Goal: Transaction & Acquisition: Purchase product/service

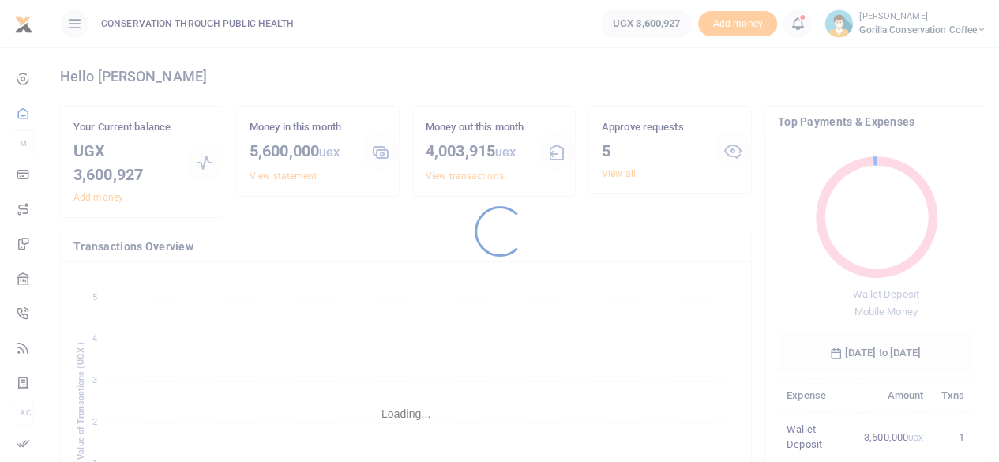
scroll to position [13, 13]
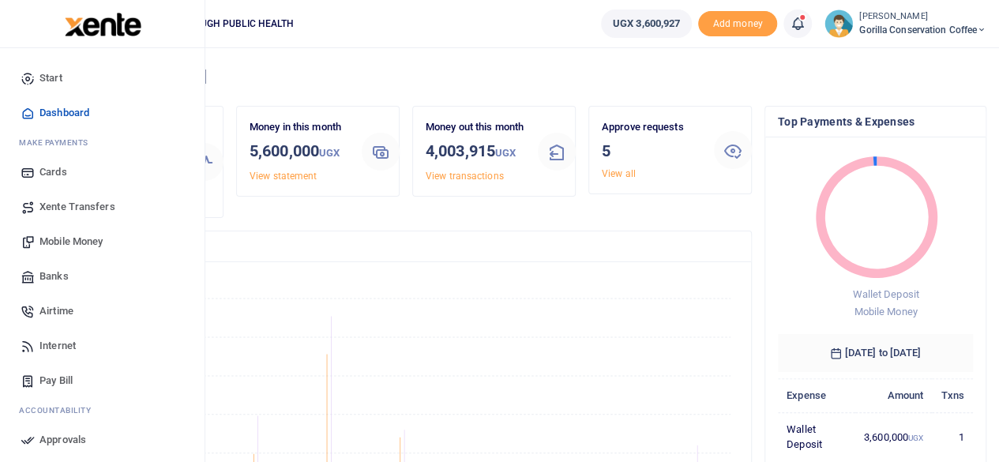
click at [65, 344] on span "Internet" at bounding box center [57, 346] width 36 height 16
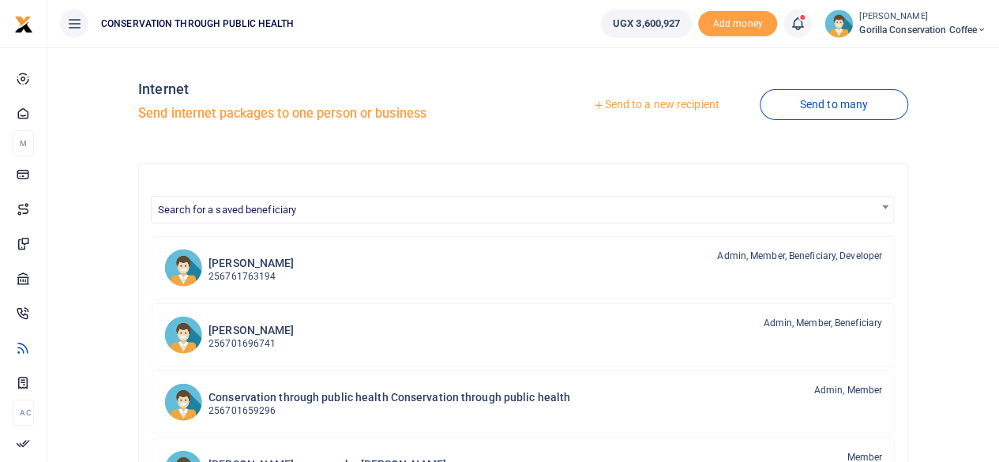
click at [710, 107] on link "Send to a new recipient" at bounding box center [656, 105] width 206 height 28
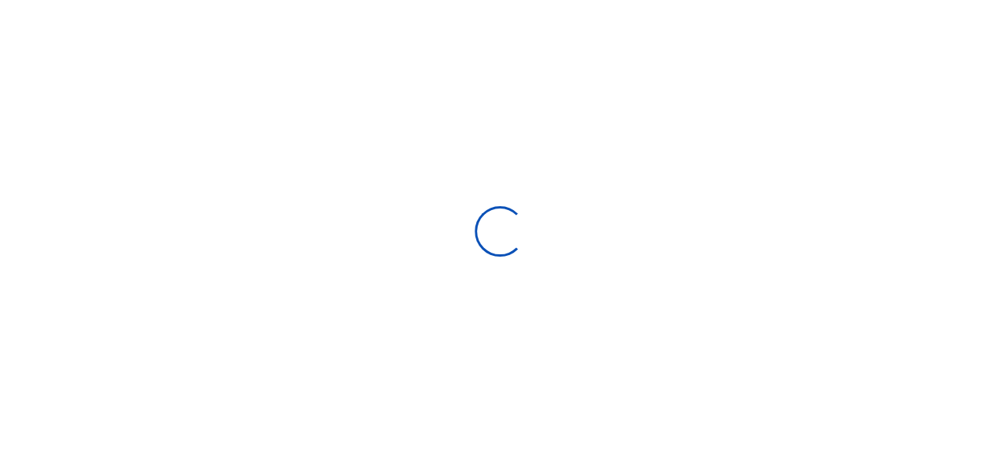
select select
select select "Loading bundles"
select select
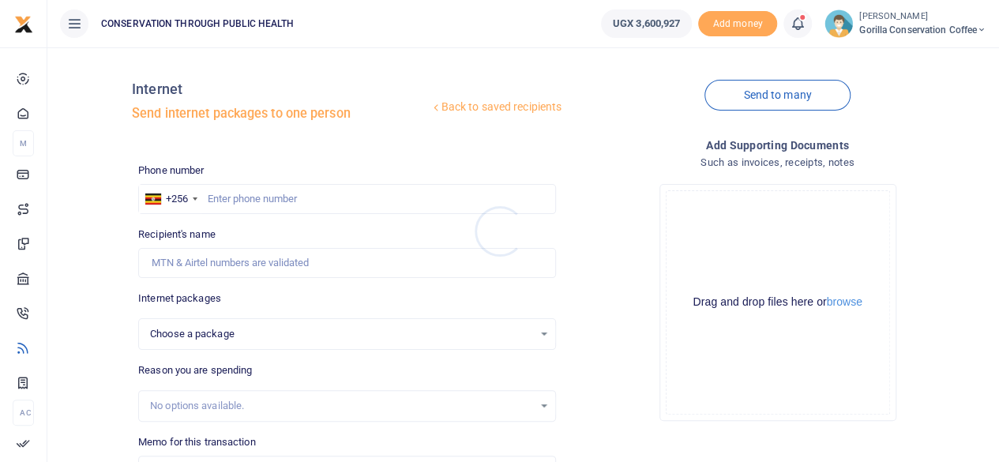
click at [280, 187] on div at bounding box center [499, 231] width 999 height 462
click at [284, 196] on input "text" at bounding box center [347, 199] width 418 height 30
type input "0763914907"
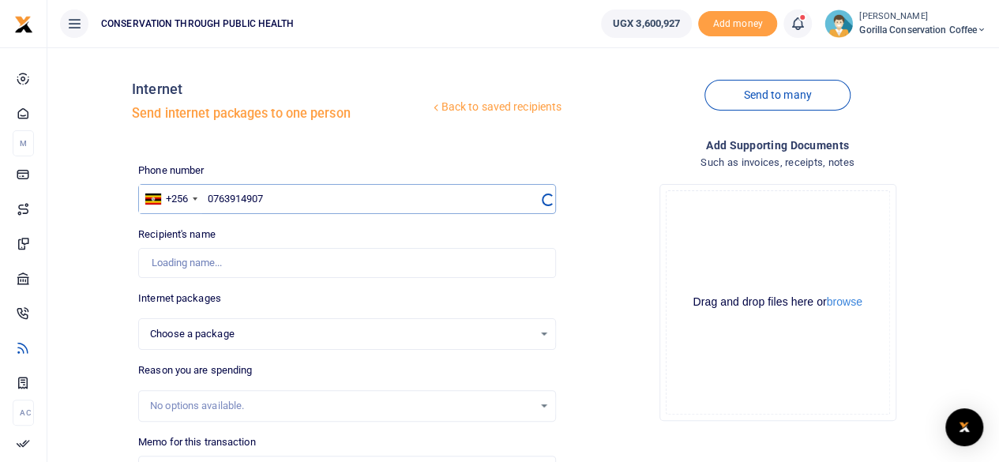
select select
type input "David Okello"
type input "0763914907"
click at [417, 328] on div "Choose a package" at bounding box center [341, 334] width 383 height 16
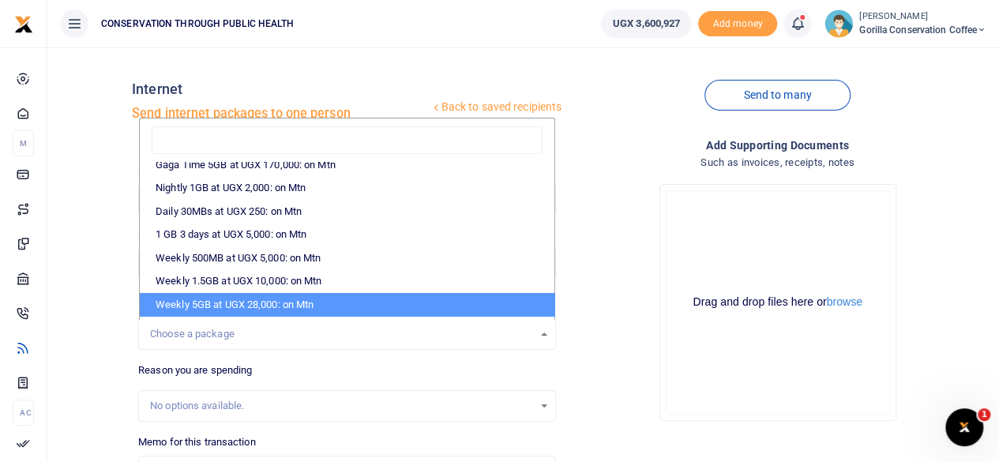
scroll to position [158, 0]
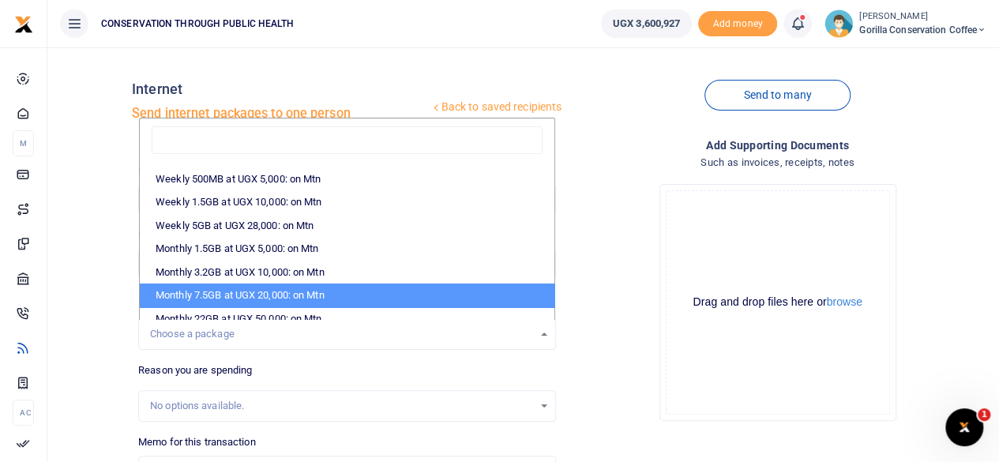
click at [408, 288] on li "Monthly 7.5GB at UGX 20,000: on Mtn" at bounding box center [347, 296] width 415 height 24
select select "CXpJYDqUGIMMdw3YXKilkAodr3ix5COxsLLVdgyCCSDFAxMIqXt/dw=="
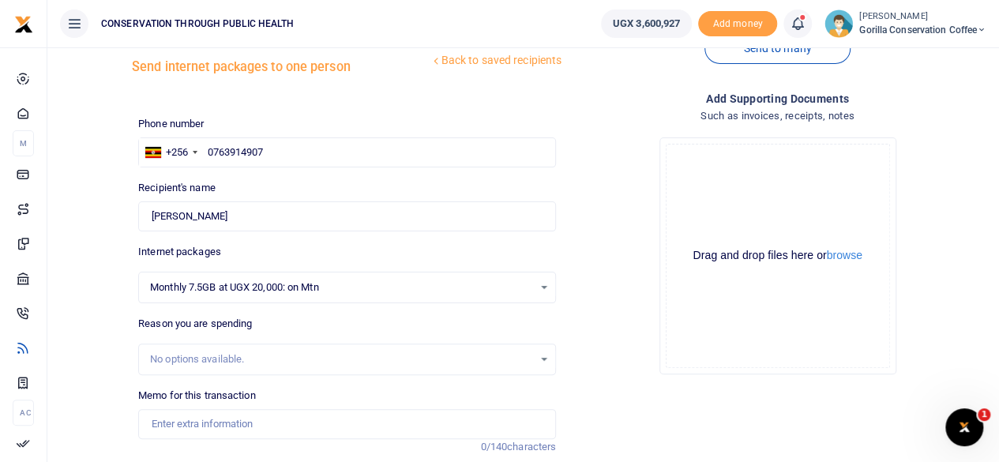
scroll to position [79, 0]
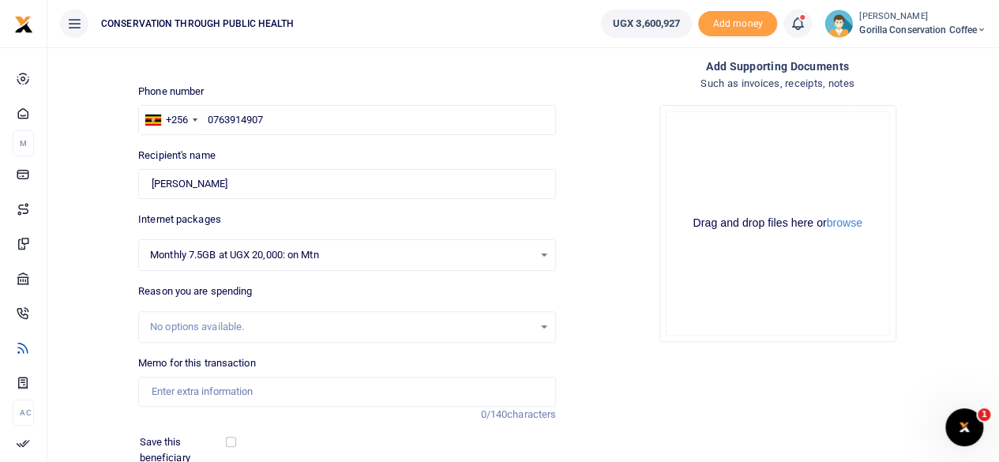
click at [346, 323] on div "No options available." at bounding box center [341, 327] width 383 height 16
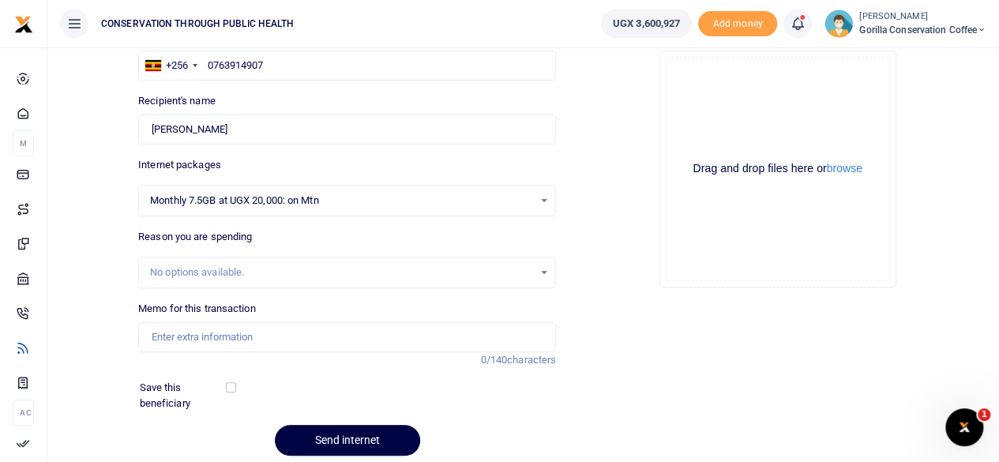
scroll to position [158, 0]
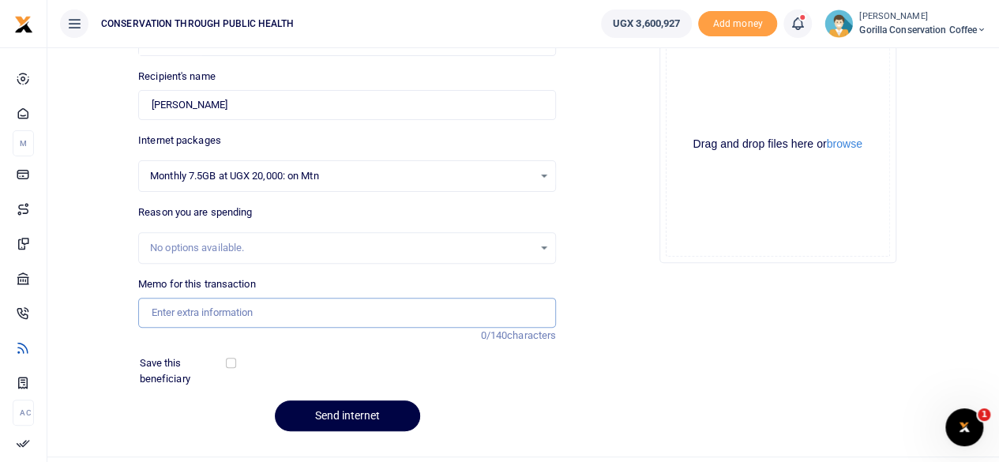
click at [335, 316] on input "Memo for this transaction" at bounding box center [347, 313] width 418 height 30
type input "Internet"
click at [393, 423] on button "Send internet" at bounding box center [347, 415] width 145 height 31
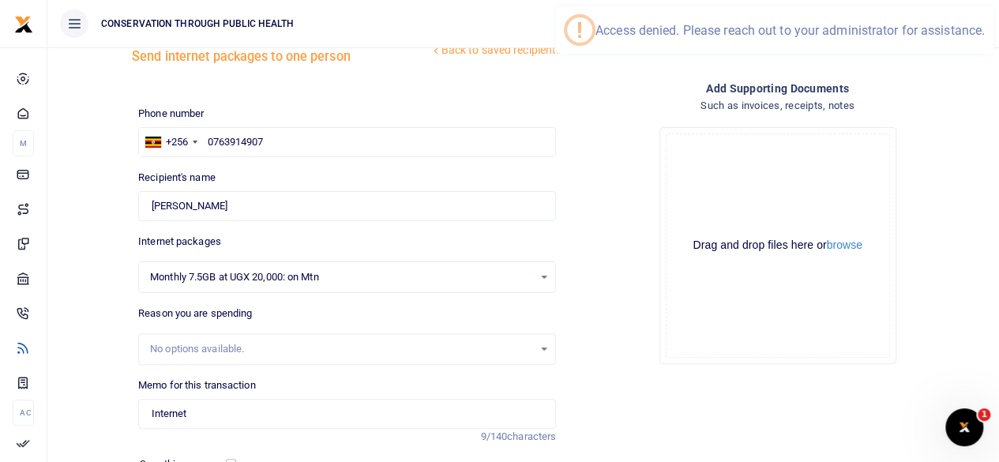
scroll to position [0, 0]
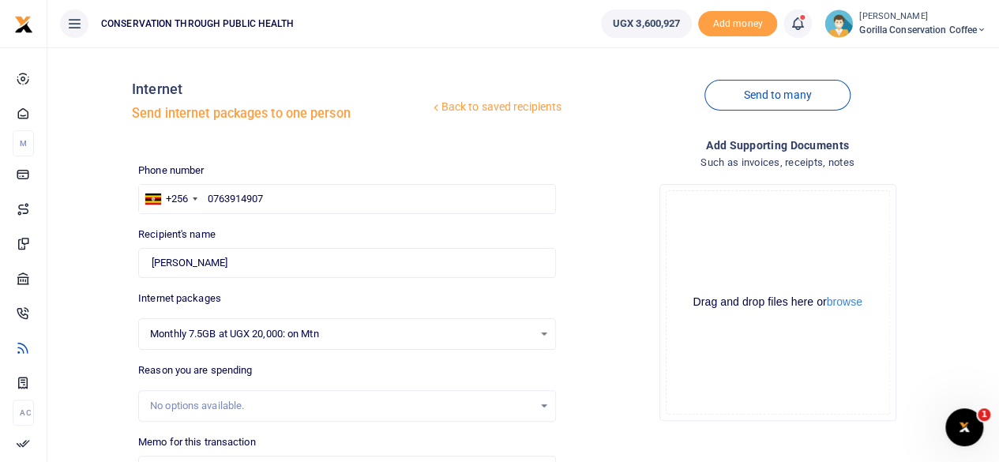
click at [892, 28] on span "Gorilla Conservation Coffee" at bounding box center [922, 30] width 127 height 14
click at [904, 56] on link "Switch accounts" at bounding box center [927, 58] width 125 height 22
